Goal: Find specific page/section: Find specific page/section

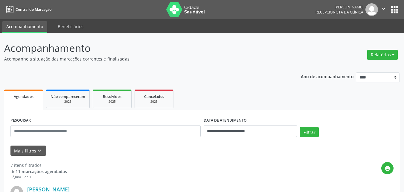
click at [309, 131] on button "Filtrar" at bounding box center [309, 132] width 19 height 10
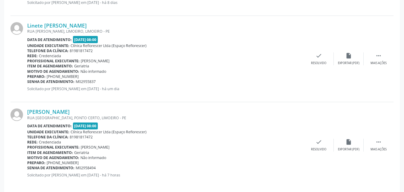
scroll to position [617, 0]
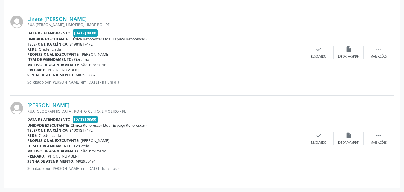
drag, startPoint x: 263, startPoint y: 139, endPoint x: 213, endPoint y: 171, distance: 59.3
click at [213, 171] on p "Solicitado por [PERSON_NAME] em [DATE] - há 7 horas" at bounding box center [165, 168] width 277 height 5
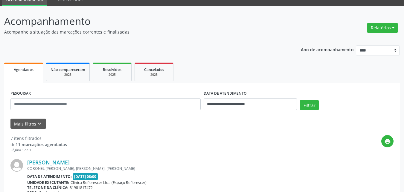
scroll to position [0, 0]
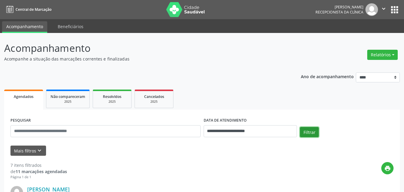
click at [309, 131] on button "Filtrar" at bounding box center [309, 132] width 19 height 10
click at [313, 130] on button "Filtrar" at bounding box center [309, 132] width 19 height 10
click at [307, 133] on button "Filtrar" at bounding box center [309, 132] width 19 height 10
click at [299, 131] on div "Filtrar" at bounding box center [347, 134] width 97 height 14
click at [320, 134] on div "Filtrar" at bounding box center [347, 134] width 97 height 14
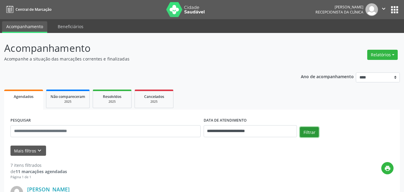
click at [311, 133] on button "Filtrar" at bounding box center [309, 132] width 19 height 10
click at [308, 131] on button "Filtrar" at bounding box center [309, 132] width 19 height 10
click at [276, 132] on input "**********" at bounding box center [251, 131] width 94 height 12
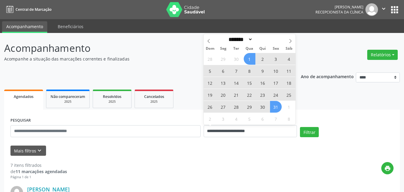
click at [250, 61] on span "1" at bounding box center [250, 59] width 12 height 12
type input "**********"
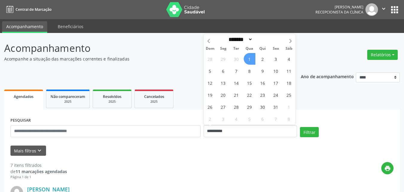
click at [250, 61] on span "1" at bounding box center [250, 59] width 12 height 12
click at [243, 128] on input "**********" at bounding box center [251, 131] width 94 height 12
click at [251, 60] on span "1" at bounding box center [250, 59] width 12 height 12
type input "**********"
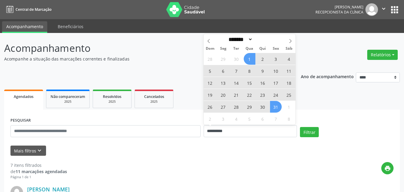
click at [270, 107] on span "31" at bounding box center [276, 107] width 12 height 12
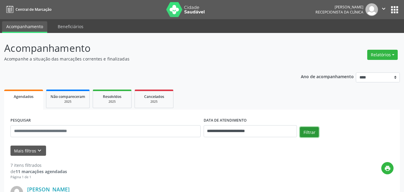
click at [309, 132] on button "Filtrar" at bounding box center [309, 132] width 19 height 10
click at [311, 130] on button "Filtrar" at bounding box center [309, 132] width 19 height 10
click at [308, 135] on button "Filtrar" at bounding box center [309, 132] width 19 height 10
